Goal: Entertainment & Leisure: Consume media (video, audio)

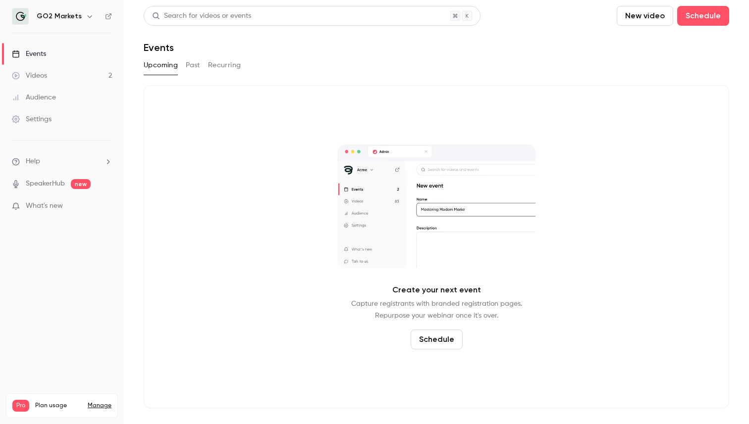
click at [58, 79] on link "Videos 2" at bounding box center [62, 76] width 124 height 22
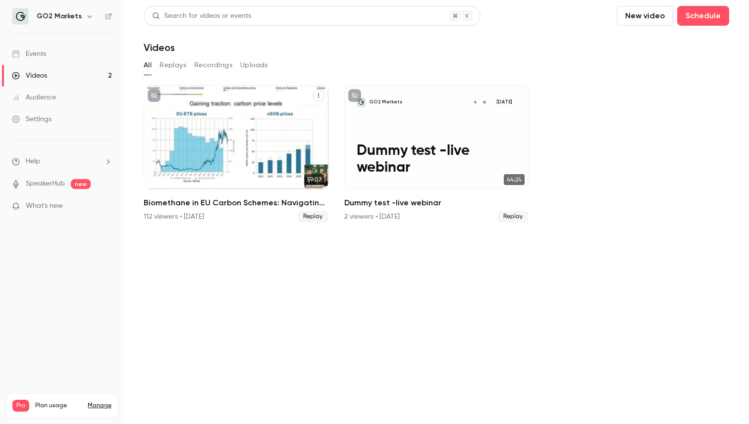
click at [228, 161] on div "Biomethane in EU Carbon Schemes: Navigating ETS I, ETS II, and BEHG" at bounding box center [236, 137] width 185 height 104
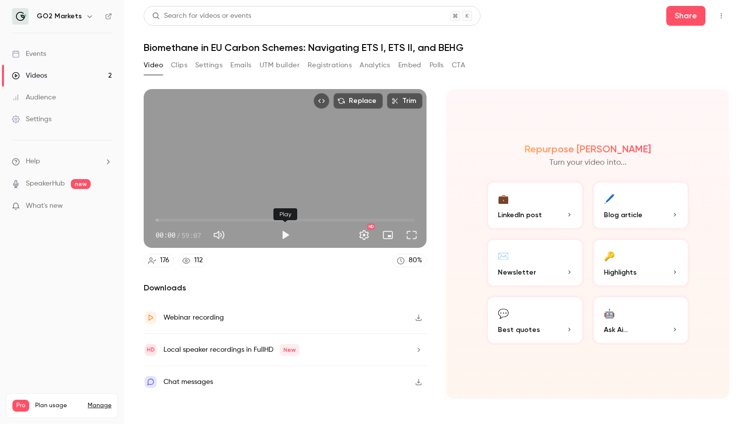
click at [282, 234] on button "Play" at bounding box center [285, 235] width 20 height 20
click at [410, 236] on button "Full screen" at bounding box center [411, 235] width 20 height 20
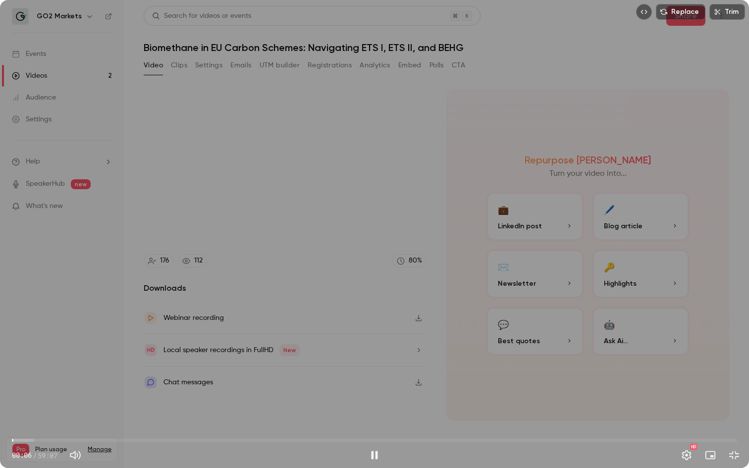
click at [32, 424] on span "00:06" at bounding box center [374, 440] width 725 height 16
click at [87, 424] on span "01:42" at bounding box center [374, 440] width 725 height 16
click at [205, 424] on div "06:14 / 59:07" at bounding box center [188, 455] width 352 height 16
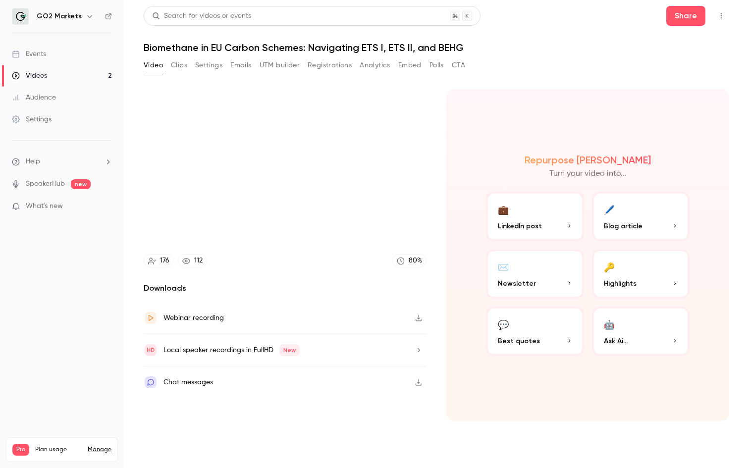
click at [205, 424] on video at bounding box center [374, 234] width 749 height 468
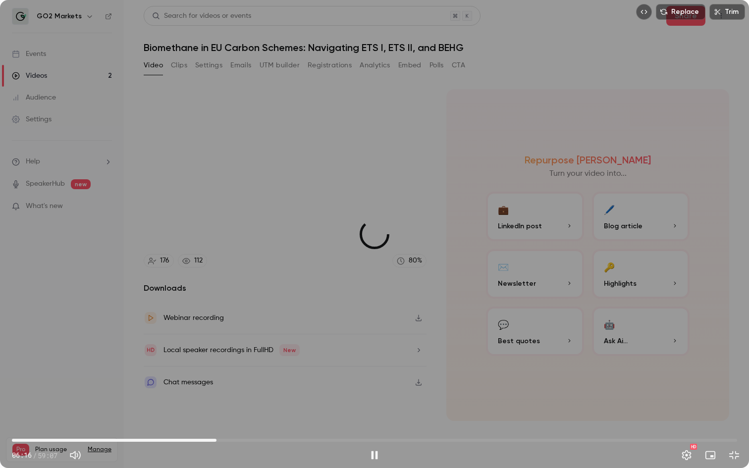
click at [216, 424] on span "16:40" at bounding box center [374, 440] width 725 height 16
click at [359, 424] on span "28:21" at bounding box center [374, 440] width 725 height 16
click at [434, 424] on div "HD" at bounding box center [563, 455] width 359 height 16
click at [483, 424] on span "28:22" at bounding box center [374, 440] width 725 height 16
click at [569, 424] on span "38:24" at bounding box center [374, 440] width 725 height 16
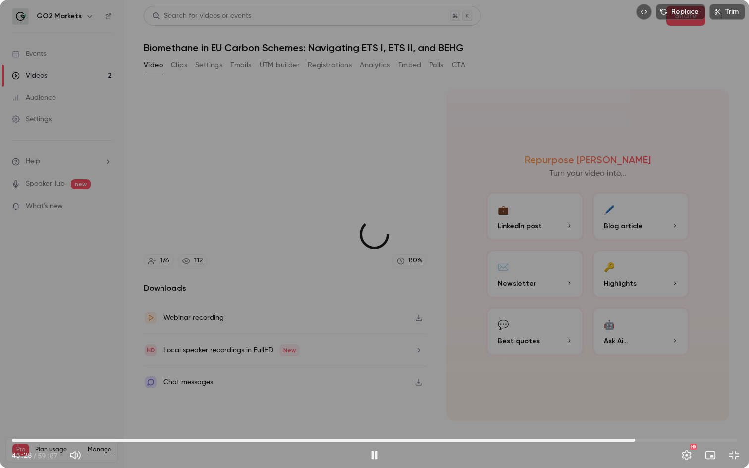
click at [635, 424] on span "50:48" at bounding box center [374, 440] width 725 height 16
click at [673, 424] on span "50:48" at bounding box center [374, 440] width 725 height 16
click at [710, 424] on span "53:55" at bounding box center [374, 440] width 725 height 16
click at [726, 424] on span "56:57" at bounding box center [374, 440] width 725 height 16
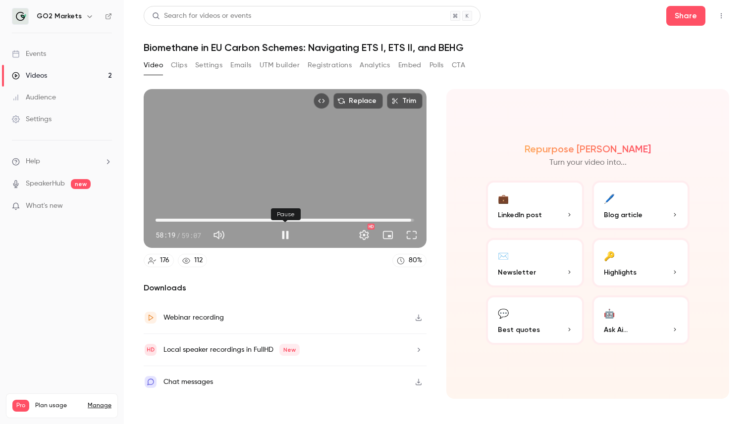
type input "******"
click at [288, 234] on button "Pause" at bounding box center [285, 235] width 20 height 20
click at [177, 62] on button "Clips" at bounding box center [179, 65] width 16 height 16
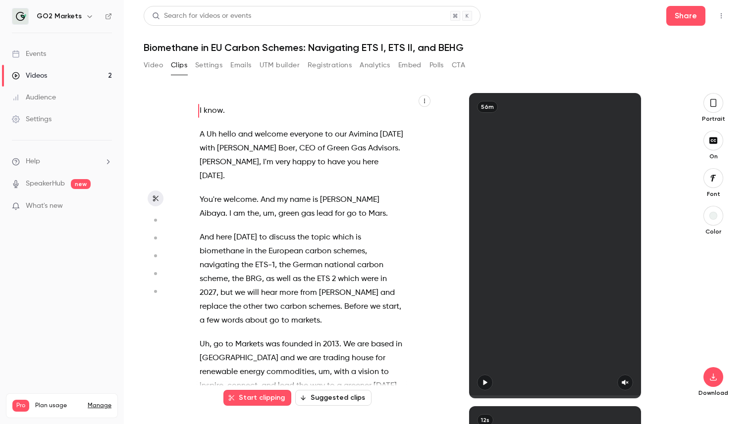
click at [330, 401] on button "Suggested clips" at bounding box center [333, 398] width 76 height 16
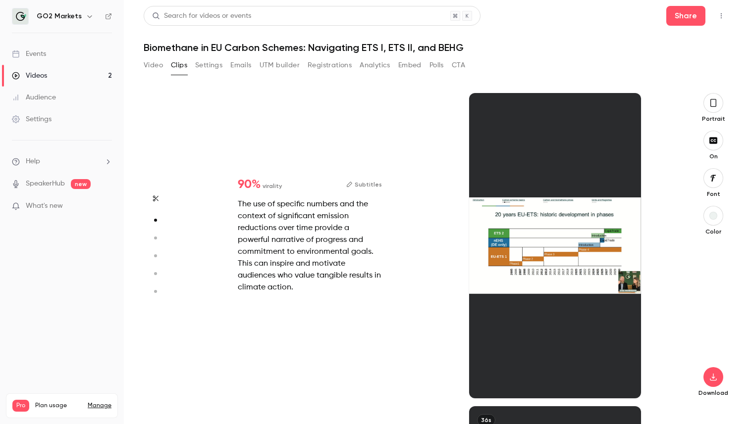
scroll to position [313, 0]
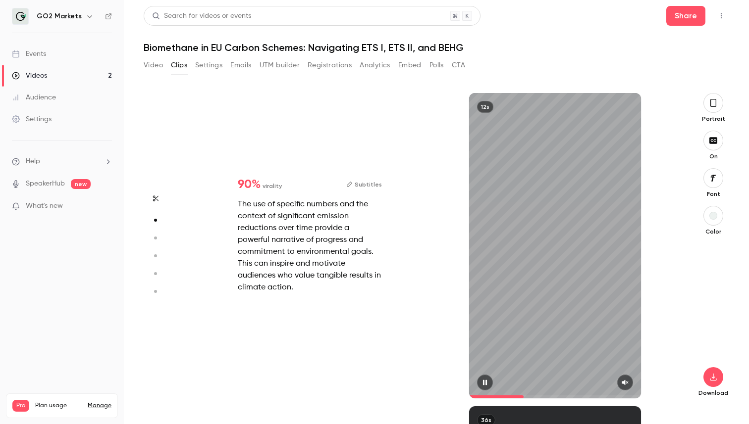
type input "*"
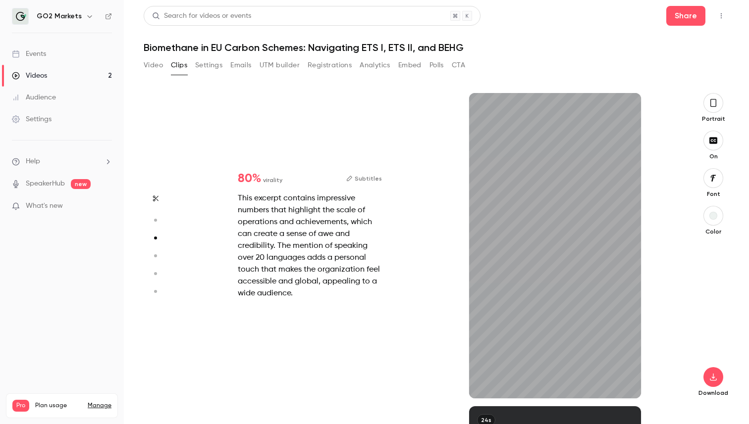
type input "*"
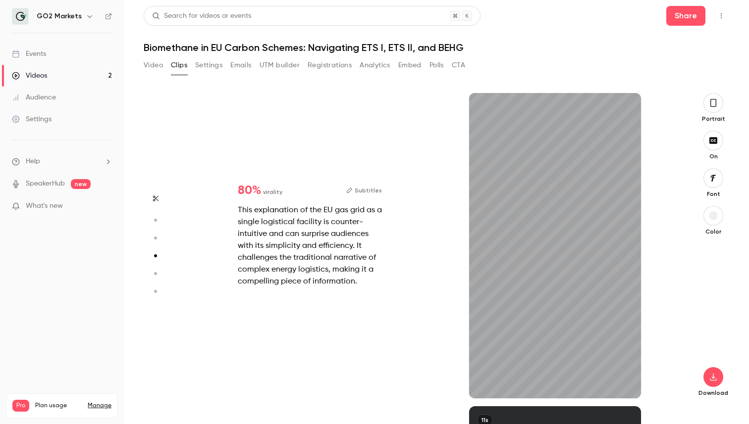
scroll to position [940, 0]
type input "*"
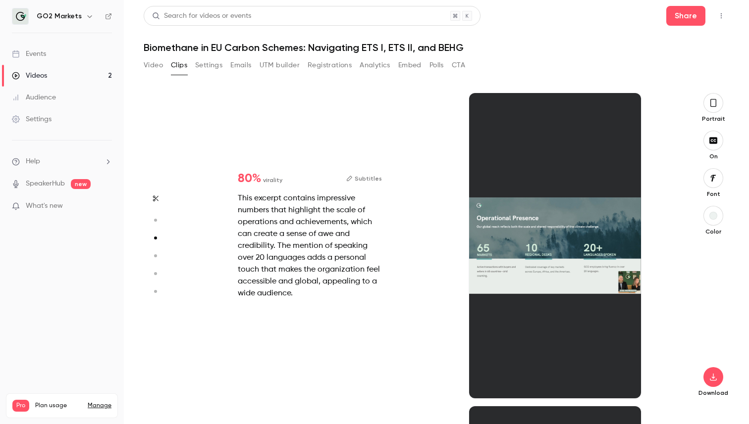
scroll to position [627, 0]
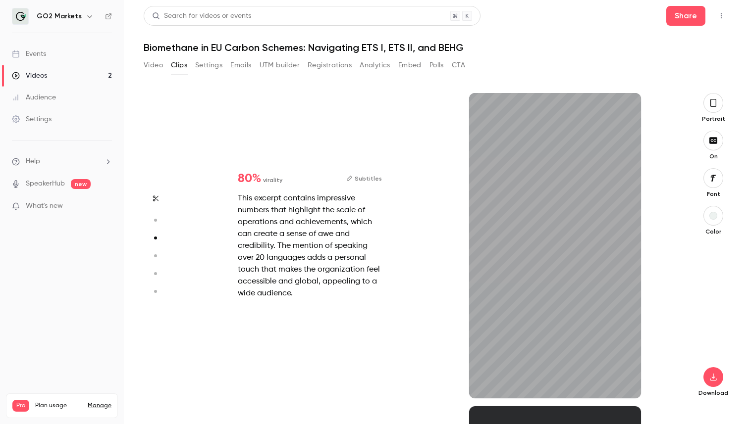
type input "***"
click at [209, 63] on button "Settings" at bounding box center [208, 65] width 27 height 16
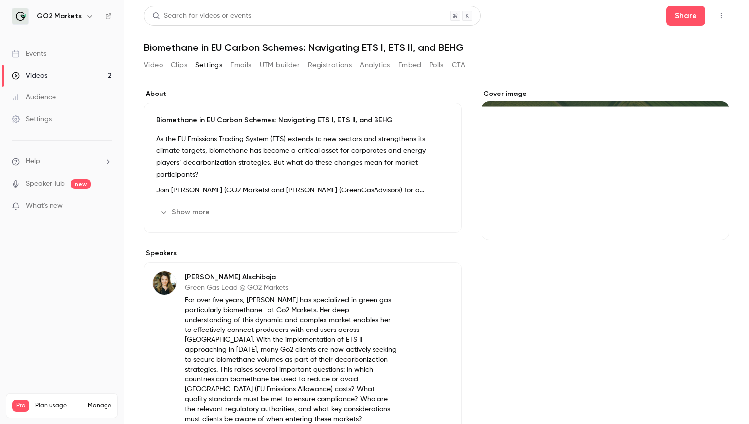
click at [163, 70] on div "Video Clips Settings Emails UTM builder Registrations Analytics Embed Polls CTA" at bounding box center [304, 65] width 321 height 16
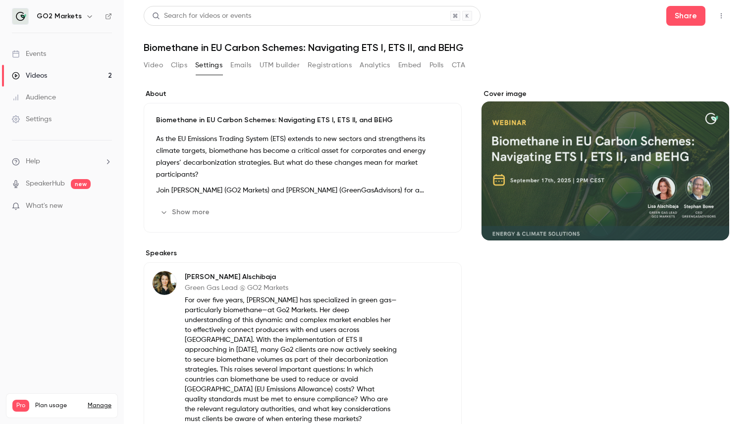
click at [162, 66] on button "Video" at bounding box center [153, 65] width 19 height 16
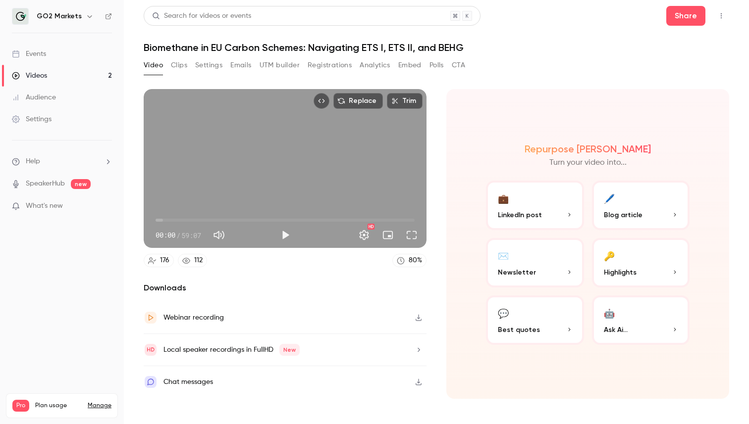
click at [531, 220] on button "💼 LinkedIn post" at bounding box center [535, 206] width 98 height 50
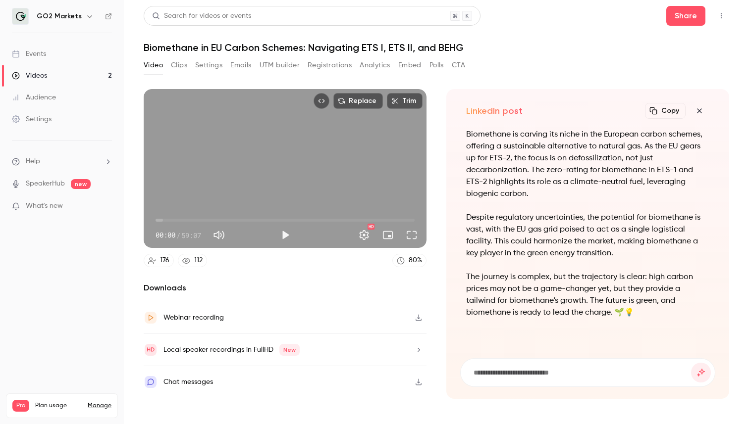
click at [699, 109] on icon "button" at bounding box center [699, 111] width 12 height 8
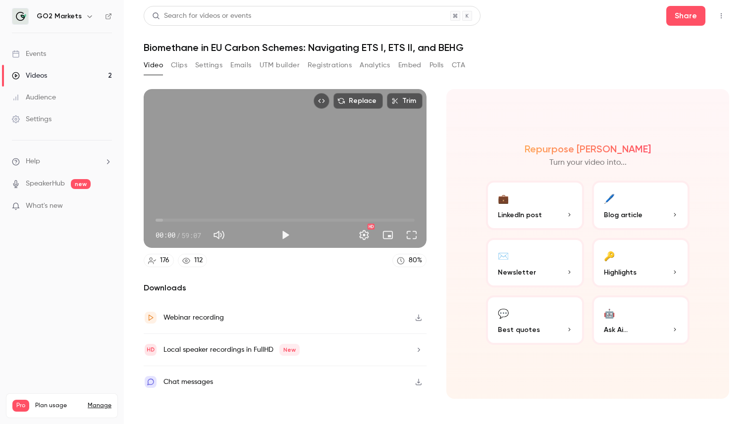
click at [555, 260] on button "✉️ Newsletter" at bounding box center [535, 263] width 98 height 50
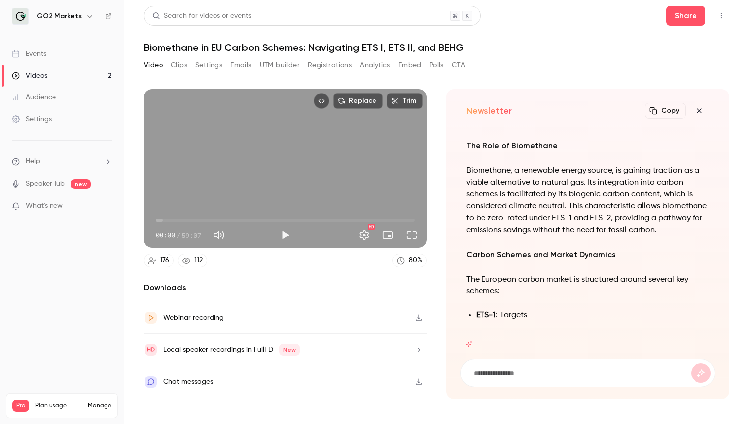
click at [700, 112] on icon "button" at bounding box center [699, 110] width 4 height 4
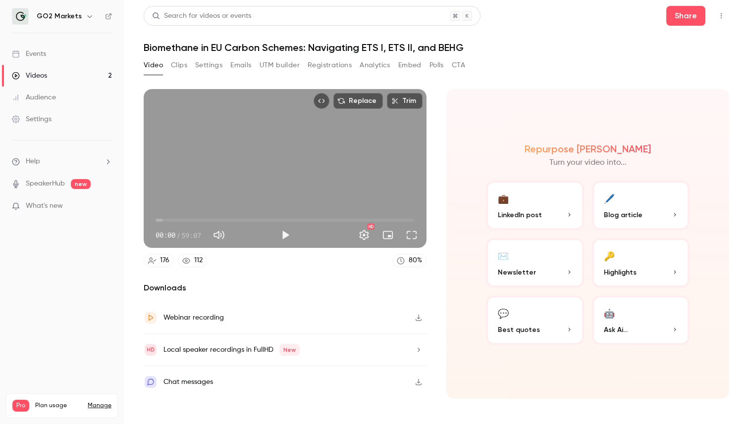
click at [522, 325] on span "Best quotes" at bounding box center [519, 330] width 42 height 10
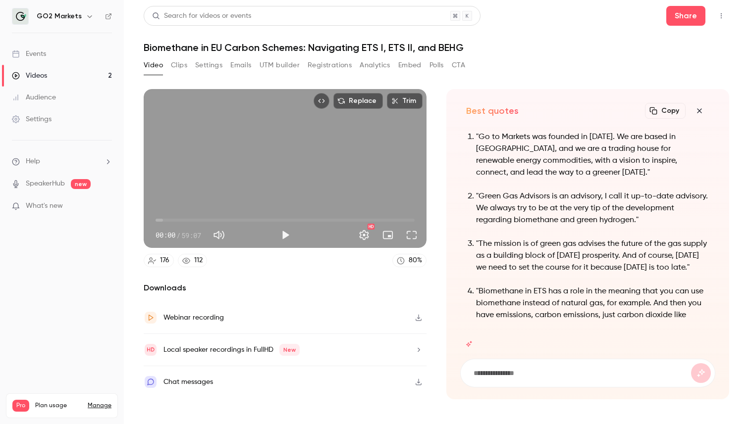
click at [434, 68] on button "Polls" at bounding box center [436, 65] width 14 height 16
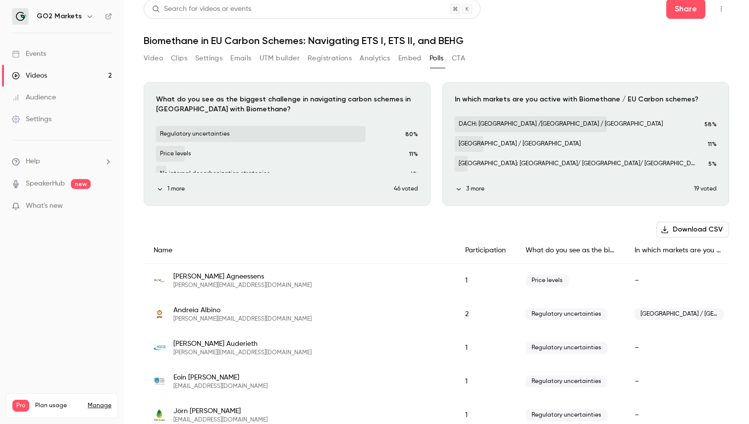
scroll to position [10, 0]
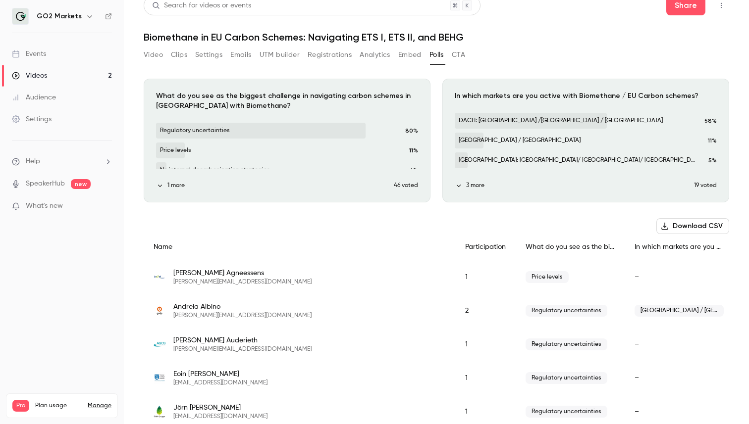
click at [335, 185] on button "1 more" at bounding box center [275, 185] width 238 height 9
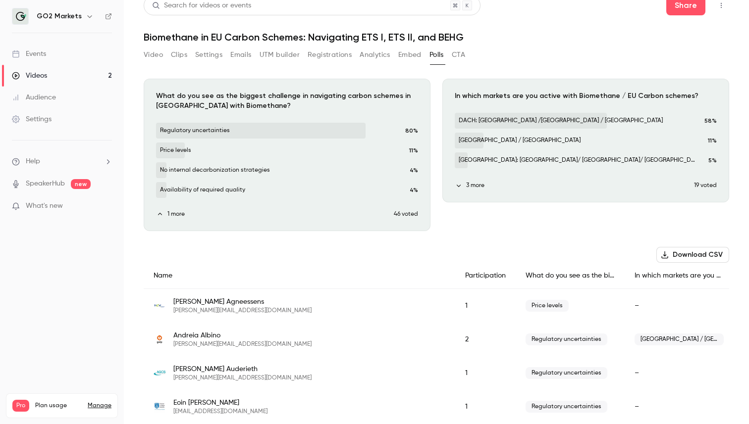
click at [555, 191] on div "Download image" at bounding box center [586, 140] width 286 height 123
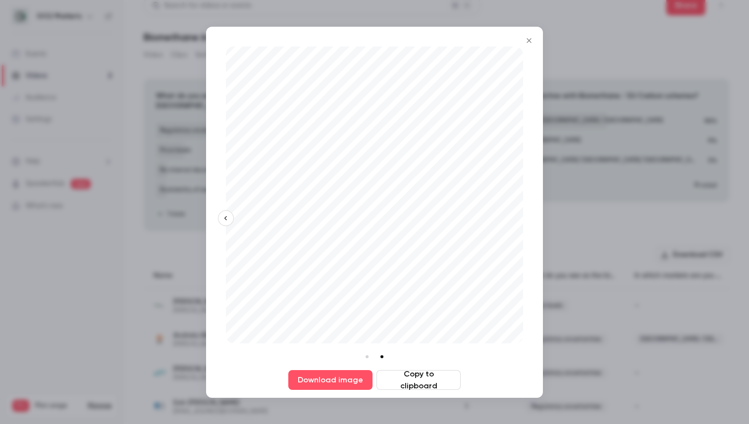
click at [532, 46] on button "Close" at bounding box center [529, 41] width 20 height 20
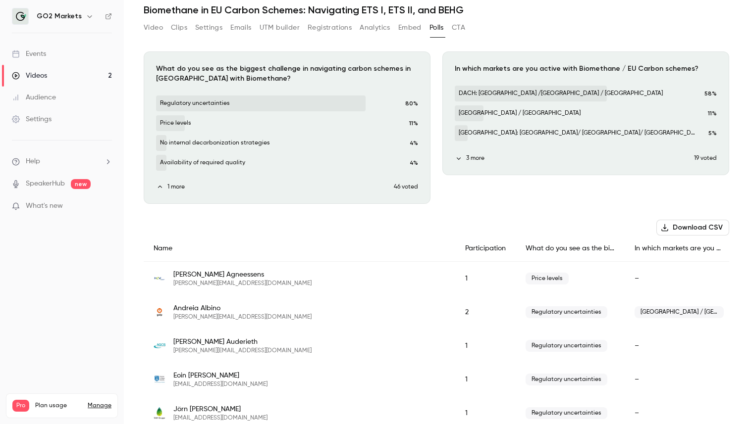
scroll to position [41, 0]
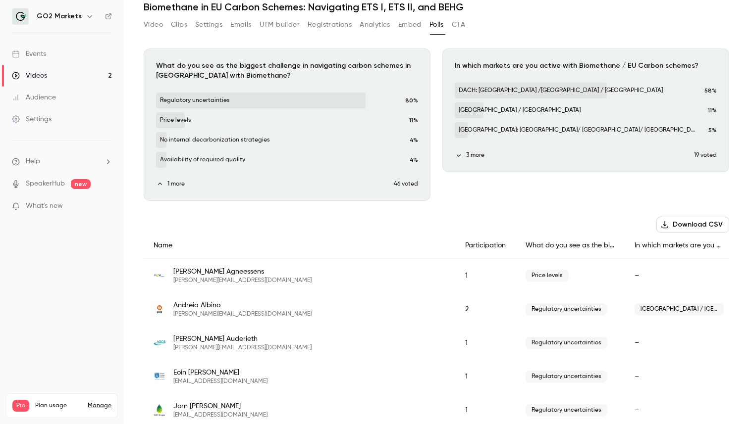
click at [517, 164] on div "Download image" at bounding box center [586, 110] width 286 height 123
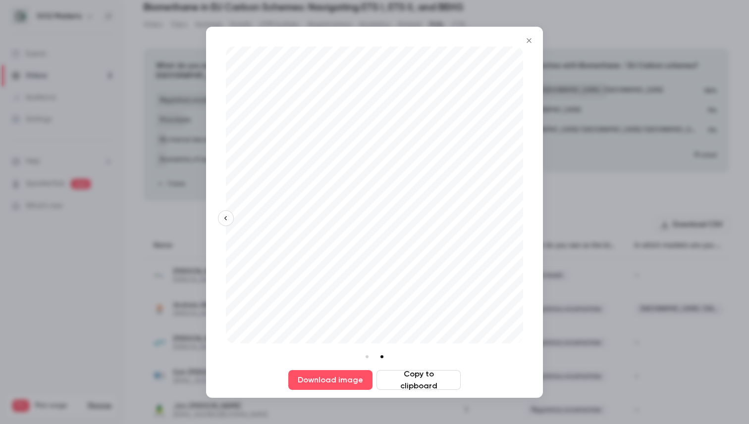
click at [619, 174] on div at bounding box center [374, 212] width 749 height 424
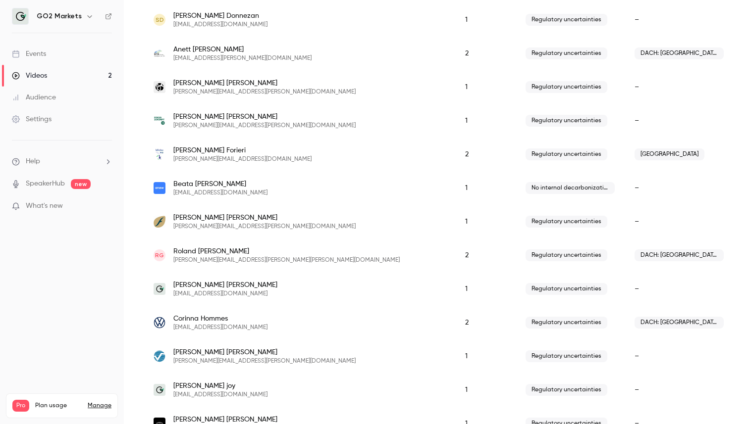
scroll to position [0, 0]
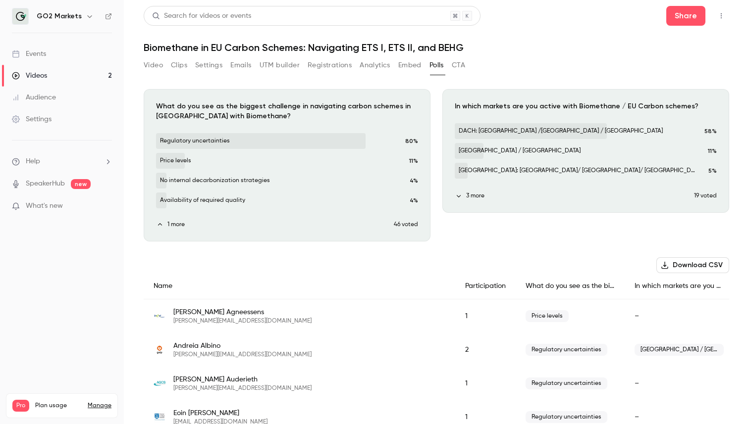
click at [523, 164] on div "Download image" at bounding box center [586, 151] width 286 height 123
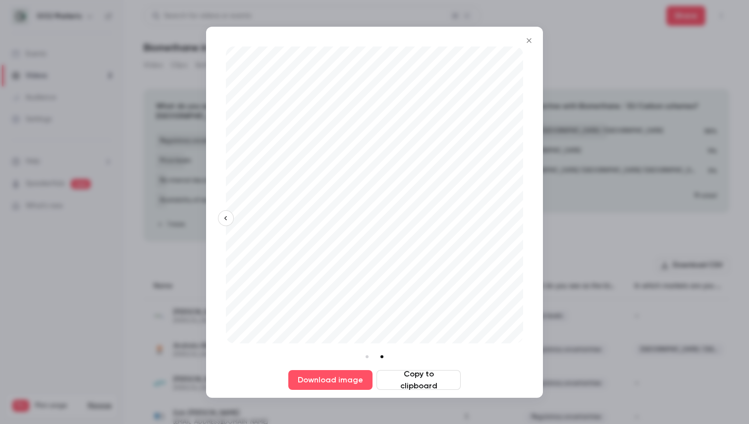
click at [596, 244] on div at bounding box center [374, 212] width 749 height 424
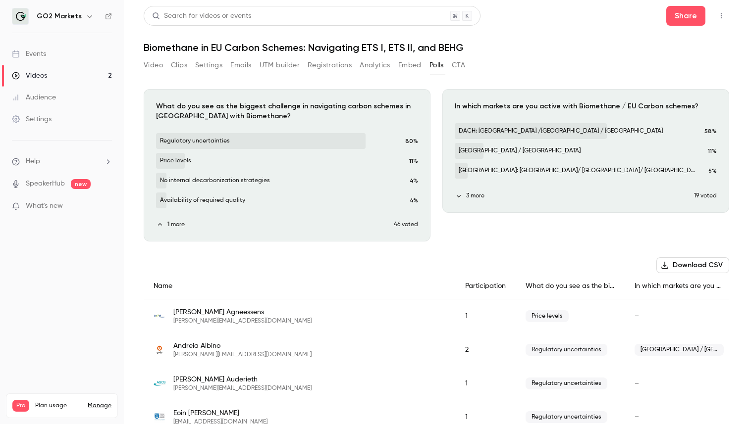
click at [459, 65] on button "CTA" at bounding box center [457, 65] width 13 height 16
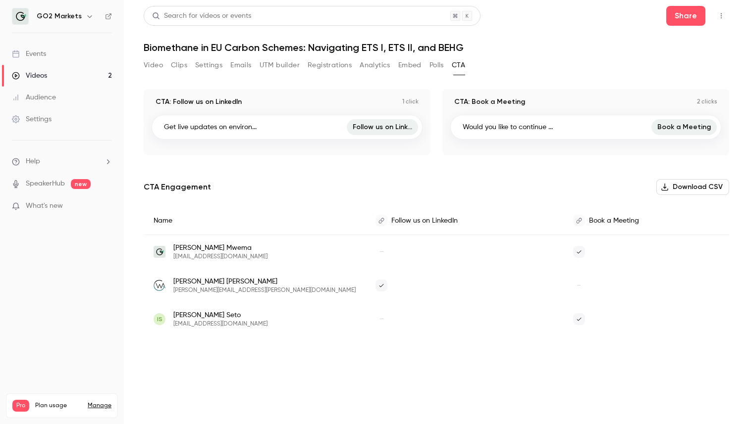
click at [441, 66] on button "Polls" at bounding box center [436, 65] width 14 height 16
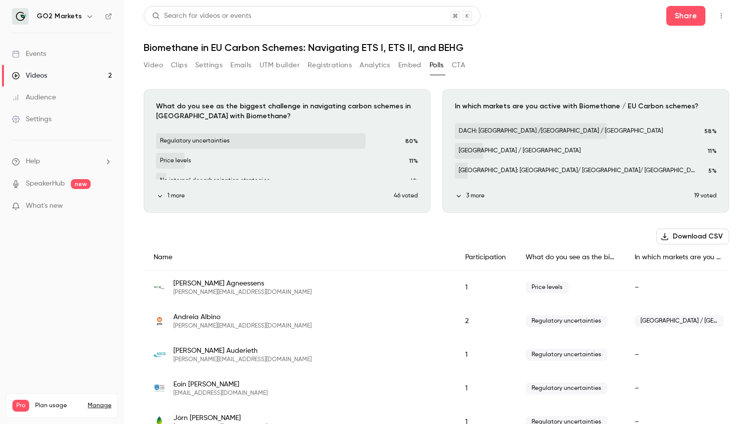
click at [411, 69] on button "Embed" at bounding box center [409, 65] width 23 height 16
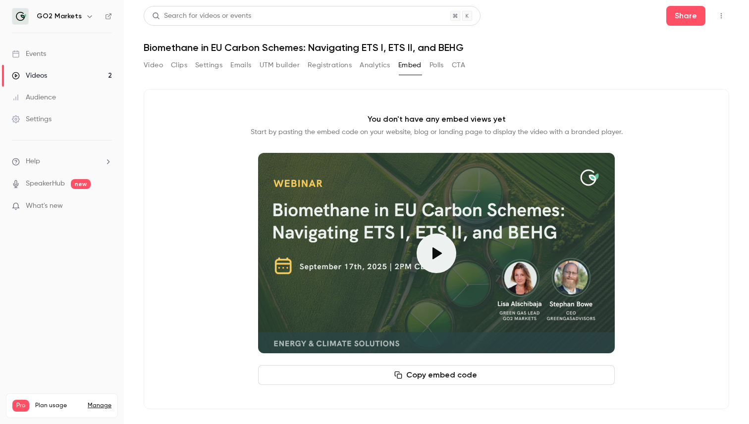
click at [368, 69] on button "Analytics" at bounding box center [374, 65] width 31 height 16
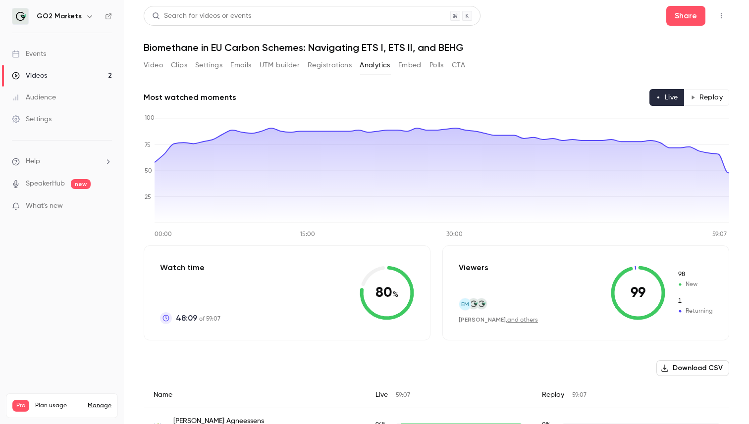
click at [243, 63] on button "Emails" at bounding box center [240, 65] width 21 height 16
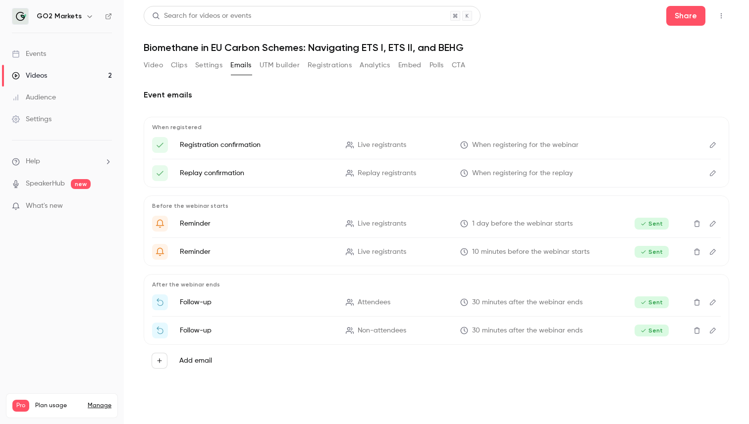
click at [286, 69] on button "UTM builder" at bounding box center [279, 65] width 40 height 16
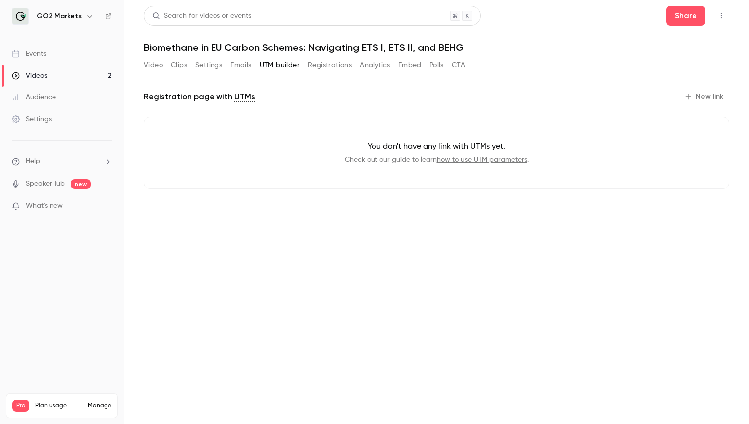
click at [202, 69] on button "Settings" at bounding box center [208, 65] width 27 height 16
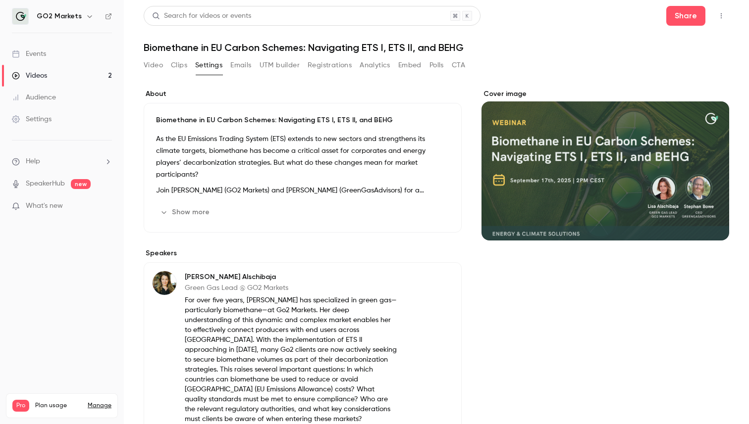
click at [180, 69] on button "Clips" at bounding box center [179, 65] width 16 height 16
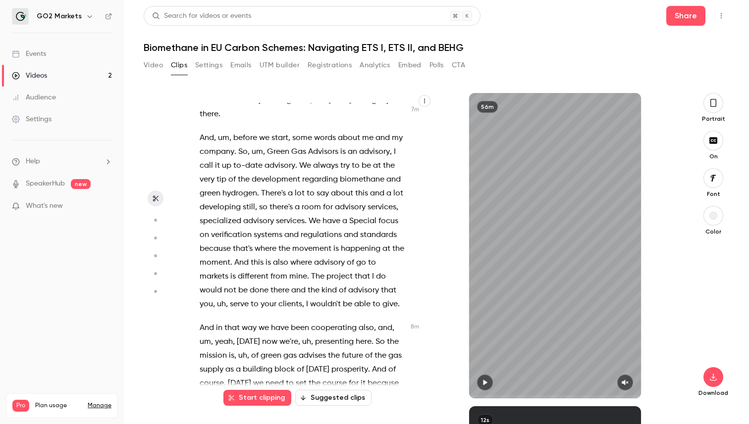
scroll to position [1218, 0]
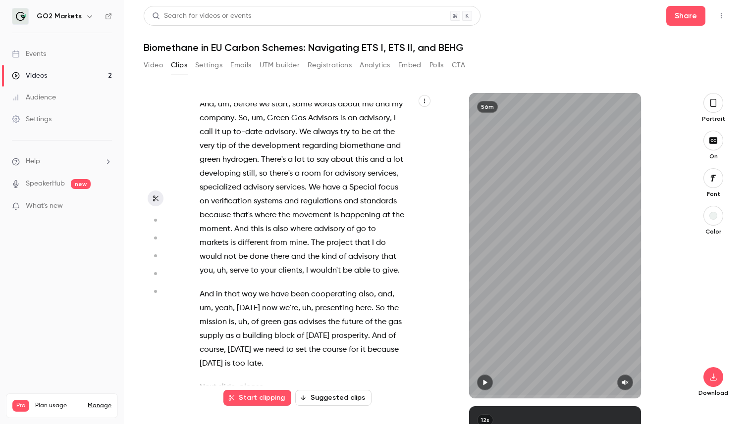
click at [155, 221] on circle "button" at bounding box center [155, 220] width 3 height 3
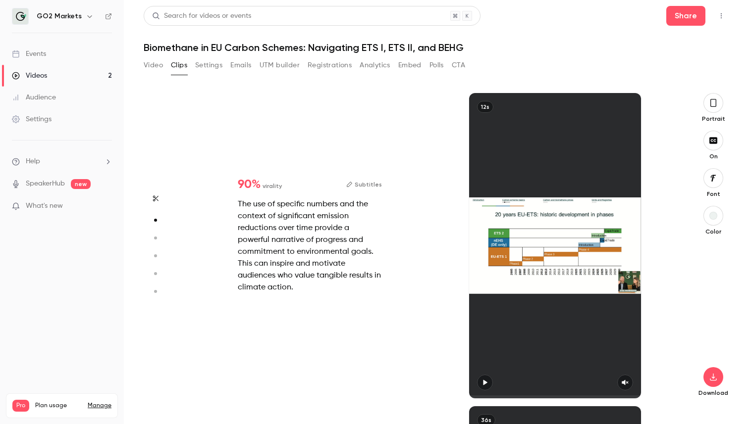
scroll to position [0, 0]
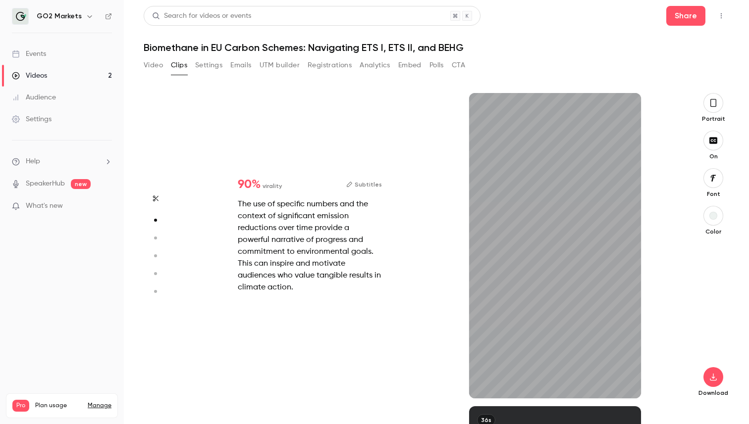
click at [155, 231] on button "button" at bounding box center [156, 238] width 16 height 16
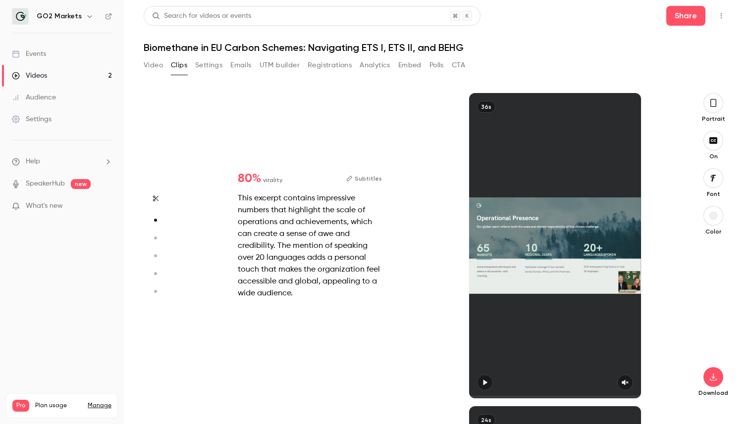
type input "*"
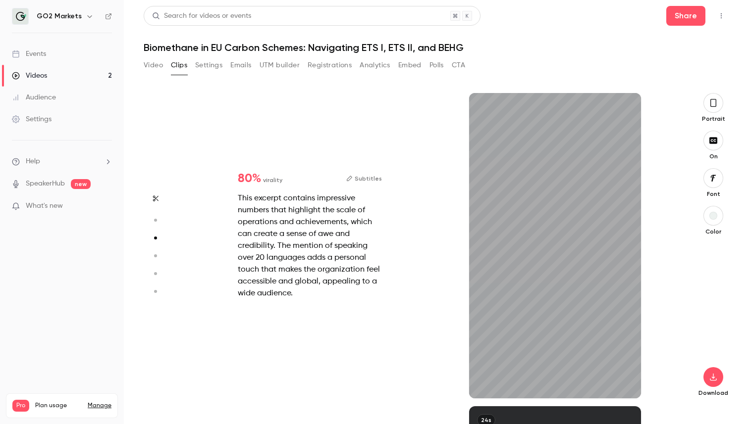
scroll to position [627, 0]
click at [155, 216] on button "button" at bounding box center [156, 220] width 16 height 16
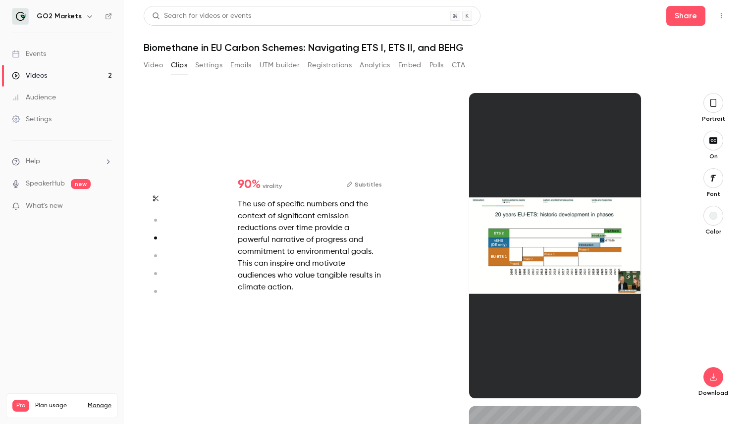
type input "*"
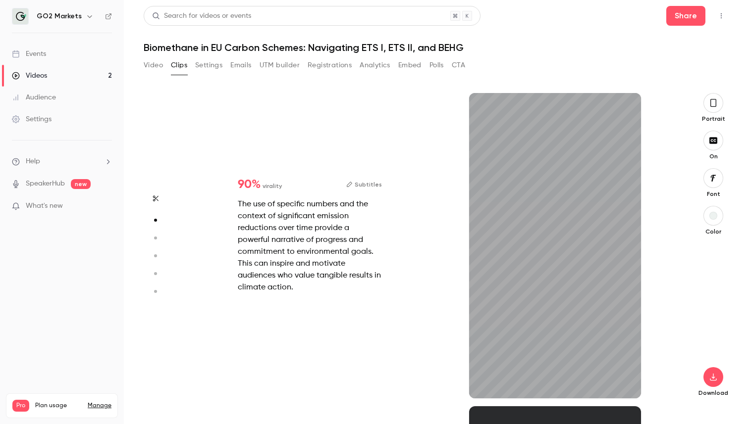
type input "***"
click at [150, 68] on button "Video" at bounding box center [153, 65] width 19 height 16
